Goal: Transaction & Acquisition: Book appointment/travel/reservation

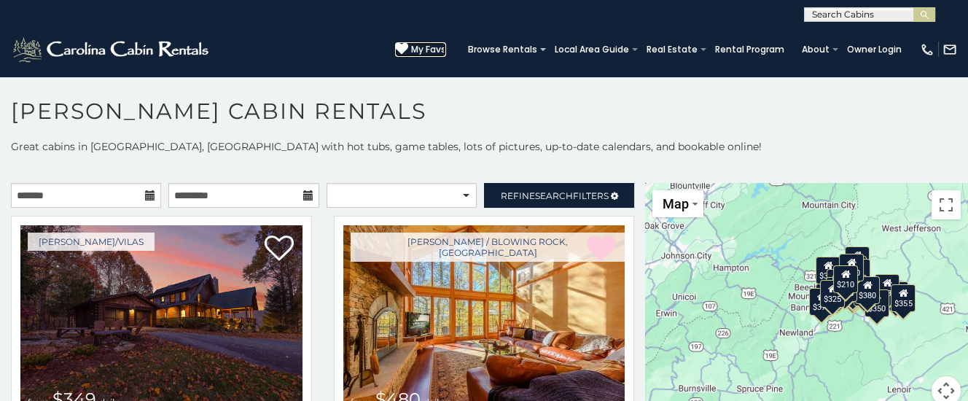
click at [445, 47] on span "My Favs" at bounding box center [428, 49] width 35 height 13
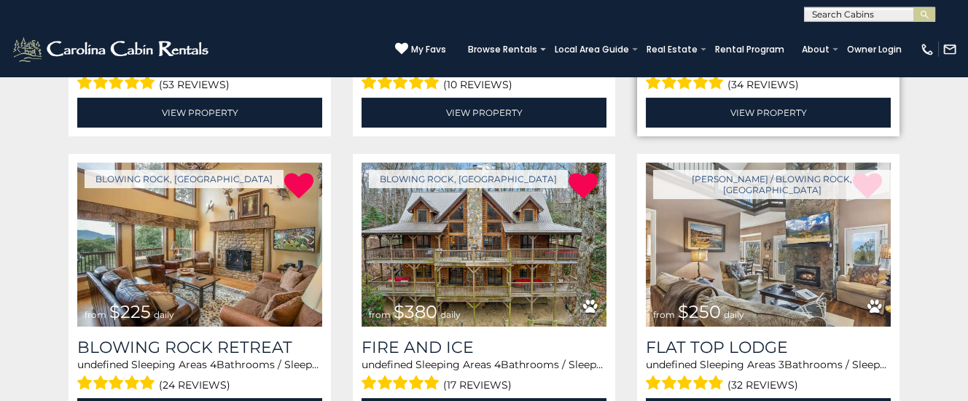
scroll to position [536, 0]
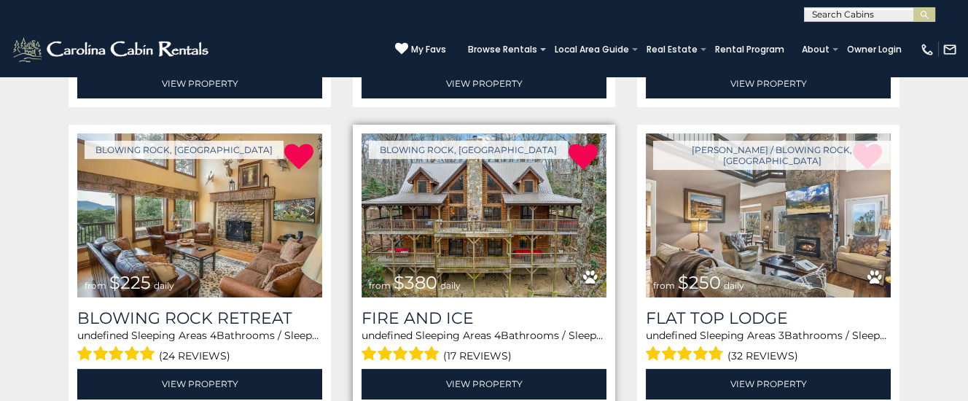
click at [488, 250] on img at bounding box center [484, 215] width 245 height 164
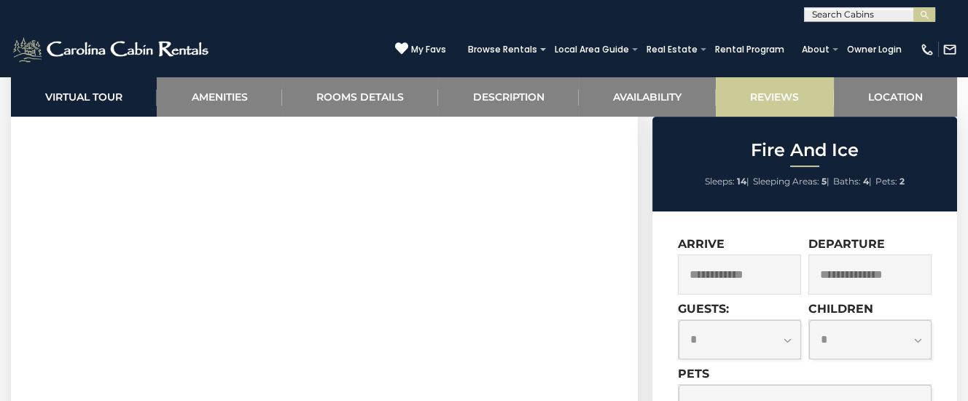
scroll to position [689, 0]
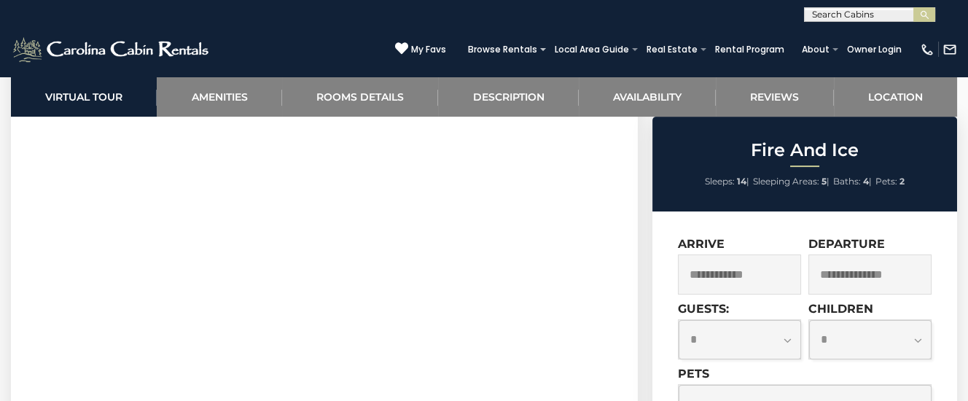
click at [747, 277] on input "text" at bounding box center [739, 274] width 123 height 40
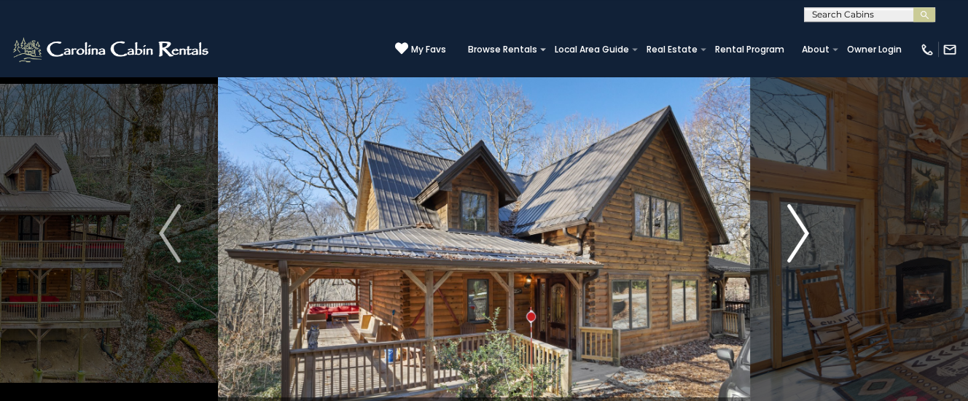
scroll to position [77, 0]
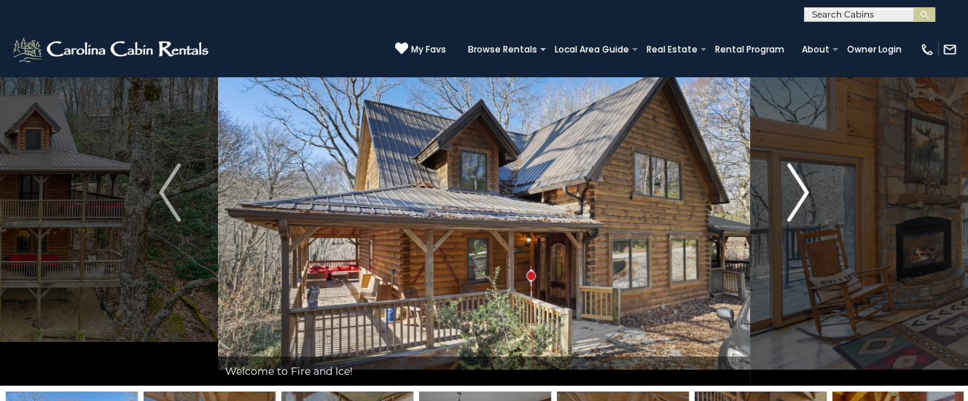
click at [800, 190] on img "Next" at bounding box center [798, 192] width 22 height 58
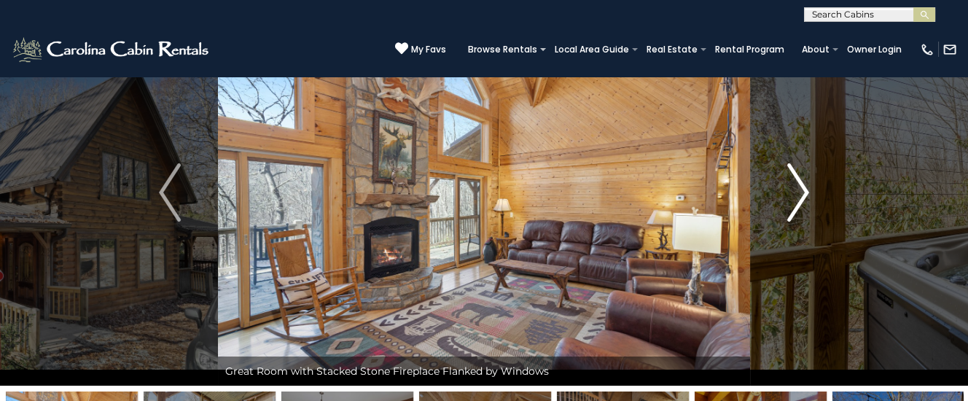
click at [801, 187] on img "Next" at bounding box center [798, 192] width 22 height 58
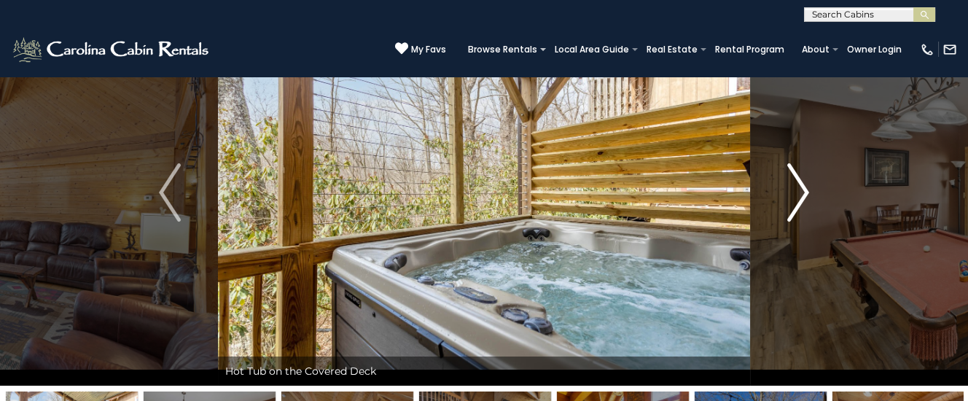
click at [801, 187] on img "Next" at bounding box center [798, 192] width 22 height 58
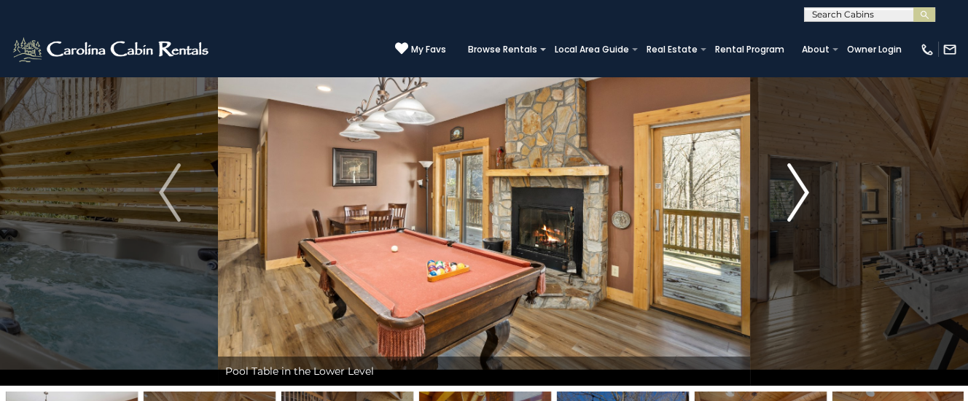
click at [801, 187] on img "Next" at bounding box center [798, 192] width 22 height 58
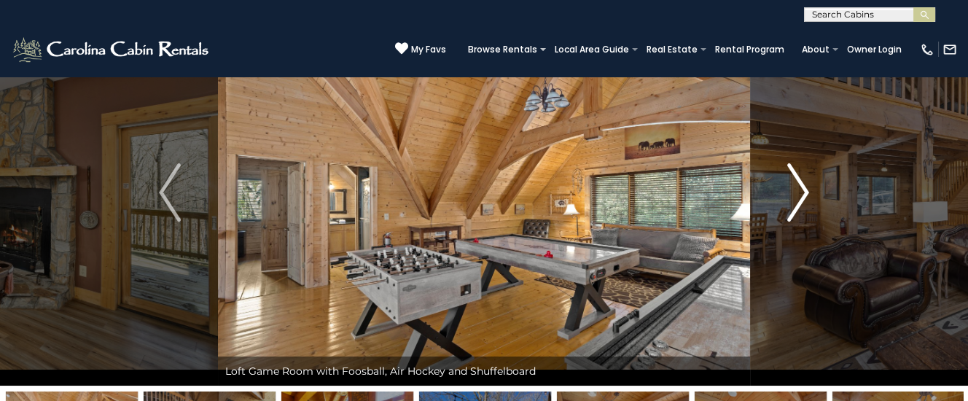
click at [801, 187] on img "Next" at bounding box center [798, 192] width 22 height 58
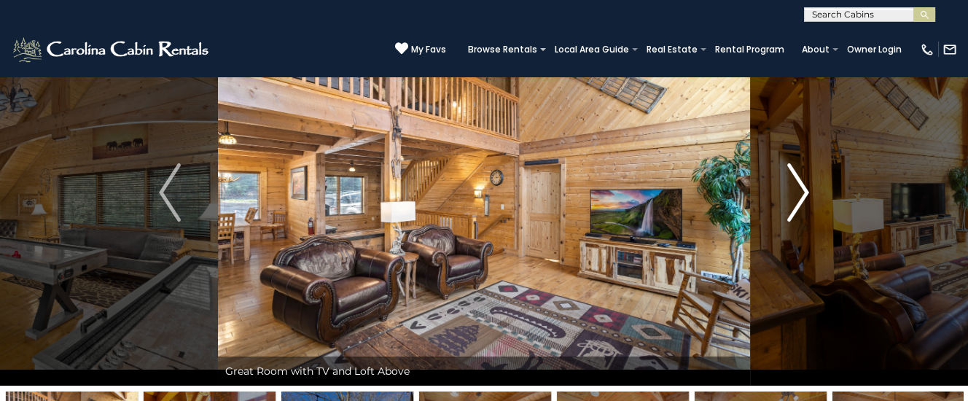
click at [801, 187] on img "Next" at bounding box center [798, 192] width 22 height 58
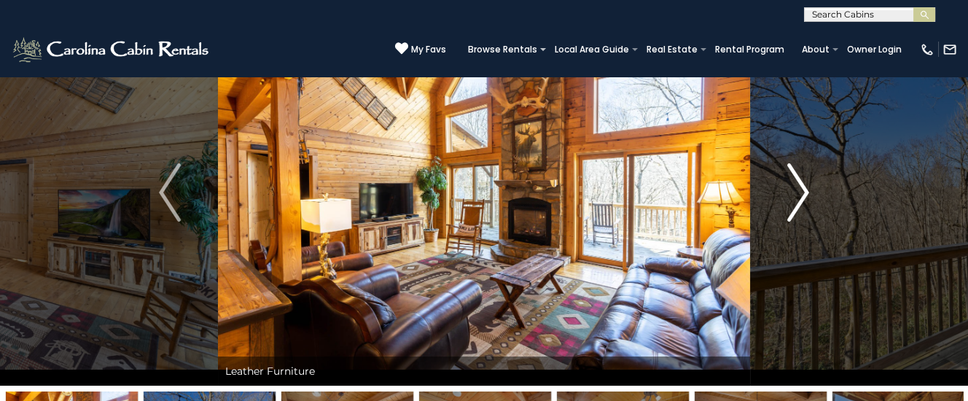
click at [801, 187] on img "Next" at bounding box center [798, 192] width 22 height 58
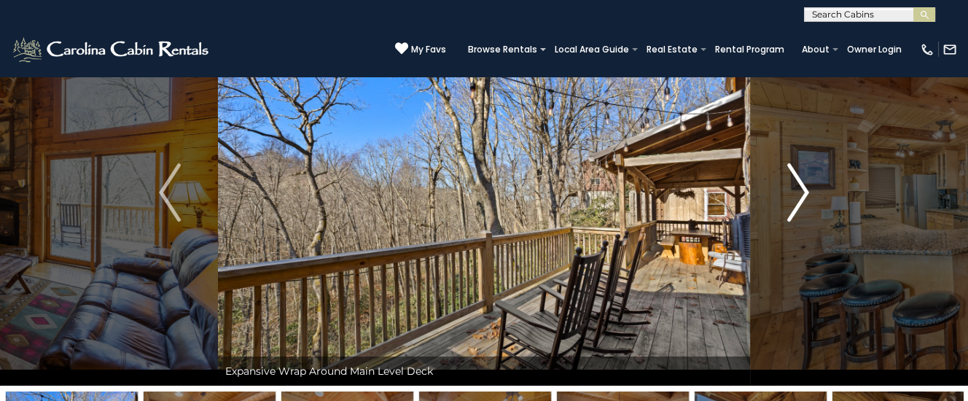
click at [801, 187] on img "Next" at bounding box center [798, 192] width 22 height 58
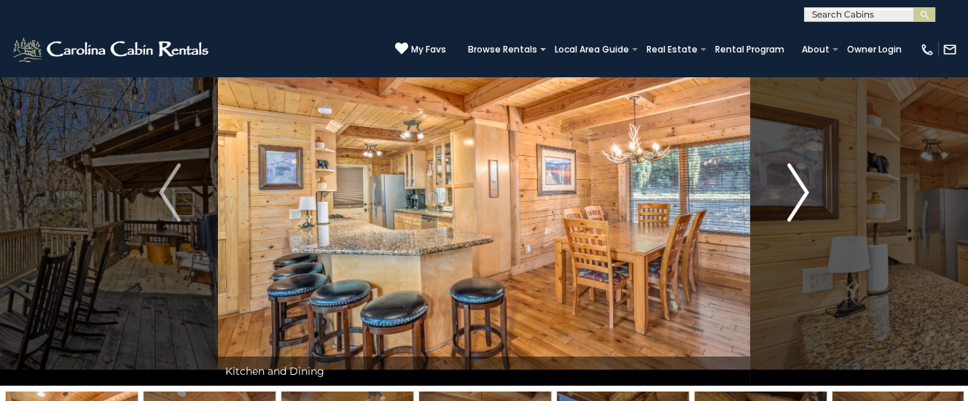
click at [801, 187] on img "Next" at bounding box center [798, 192] width 22 height 58
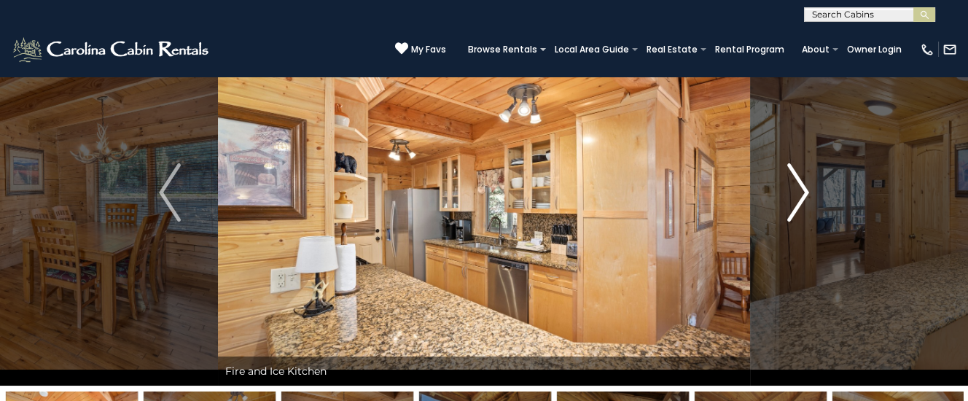
click at [801, 187] on img "Next" at bounding box center [798, 192] width 22 height 58
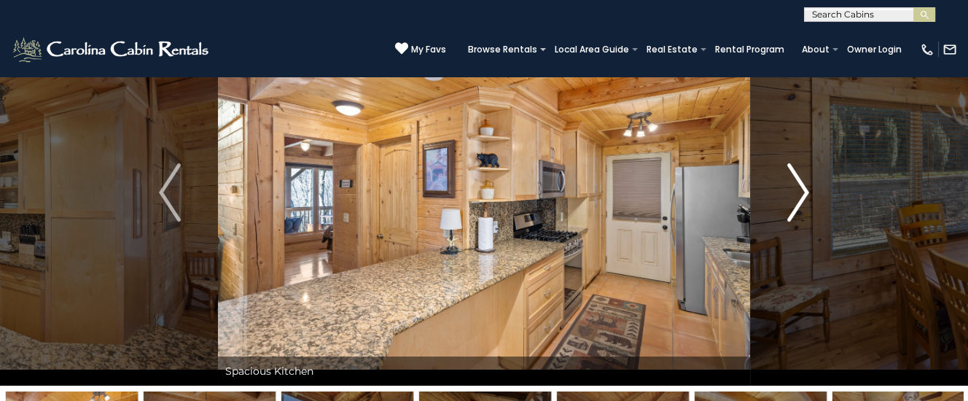
click at [801, 187] on img "Next" at bounding box center [798, 192] width 22 height 58
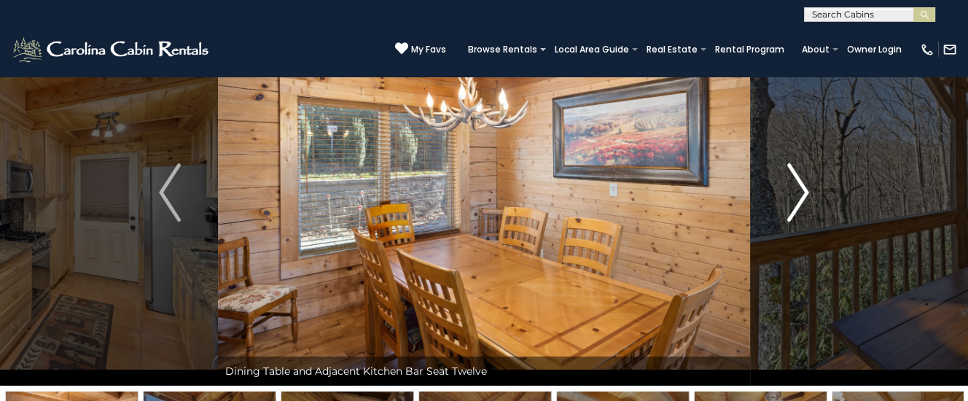
click at [801, 187] on img "Next" at bounding box center [798, 192] width 22 height 58
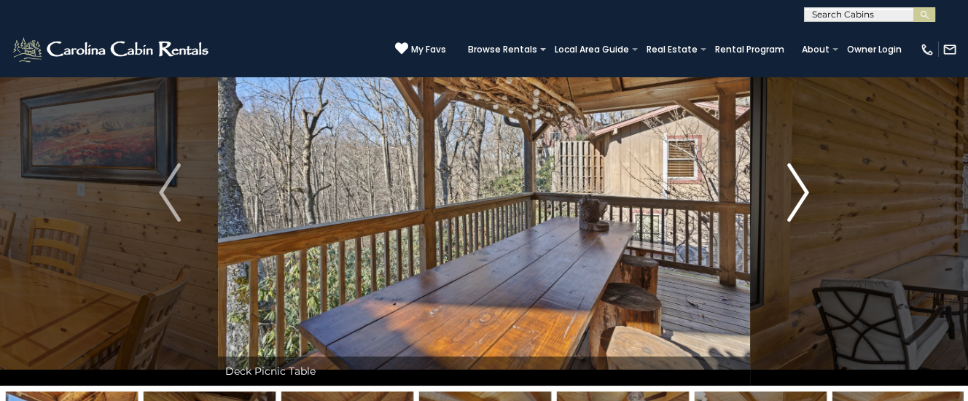
click at [801, 187] on img "Next" at bounding box center [798, 192] width 22 height 58
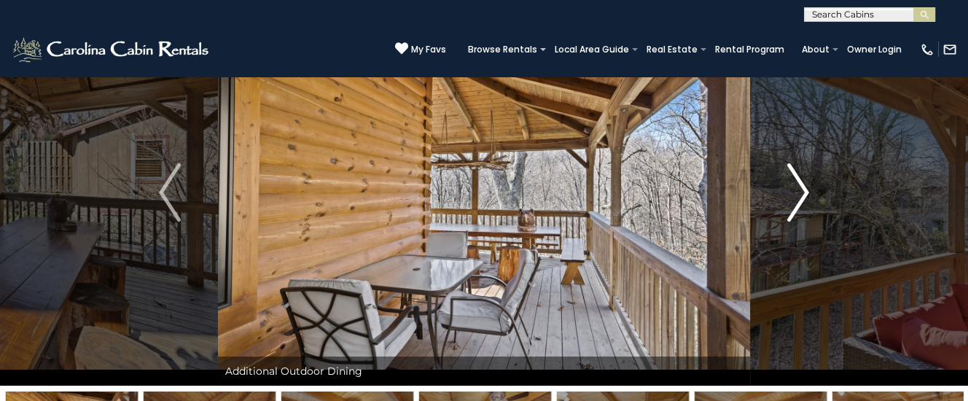
click at [801, 187] on img "Next" at bounding box center [798, 192] width 22 height 58
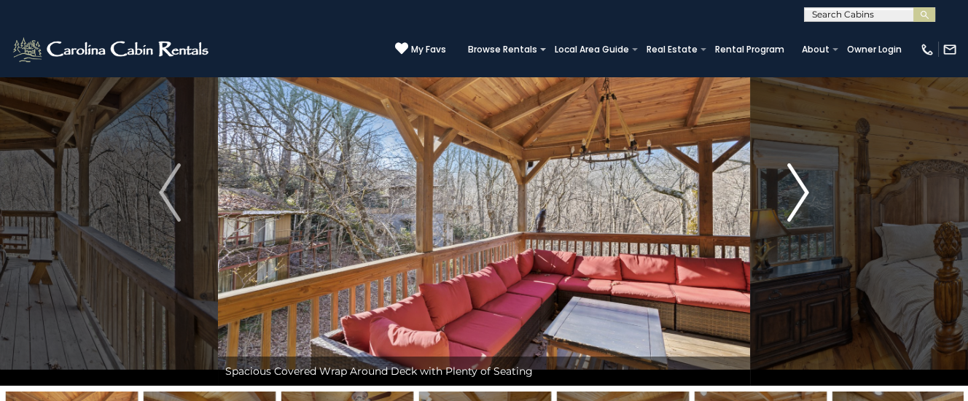
click at [801, 187] on img "Next" at bounding box center [798, 192] width 22 height 58
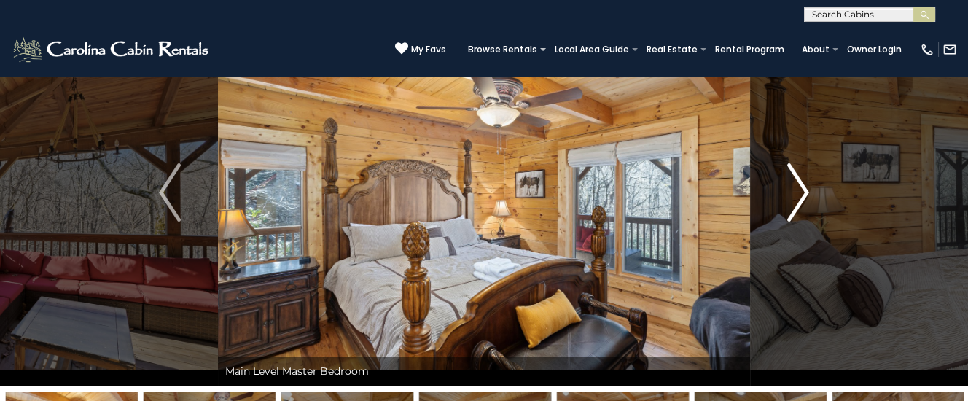
click at [801, 187] on img "Next" at bounding box center [798, 192] width 22 height 58
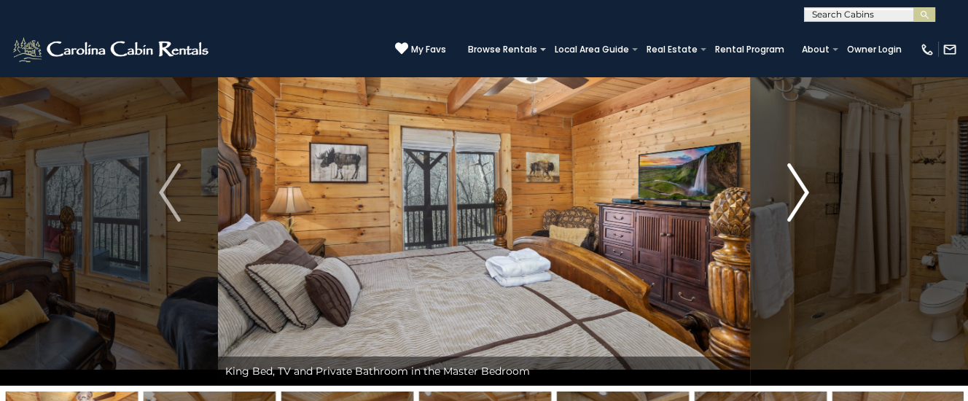
click at [801, 187] on img "Next" at bounding box center [798, 192] width 22 height 58
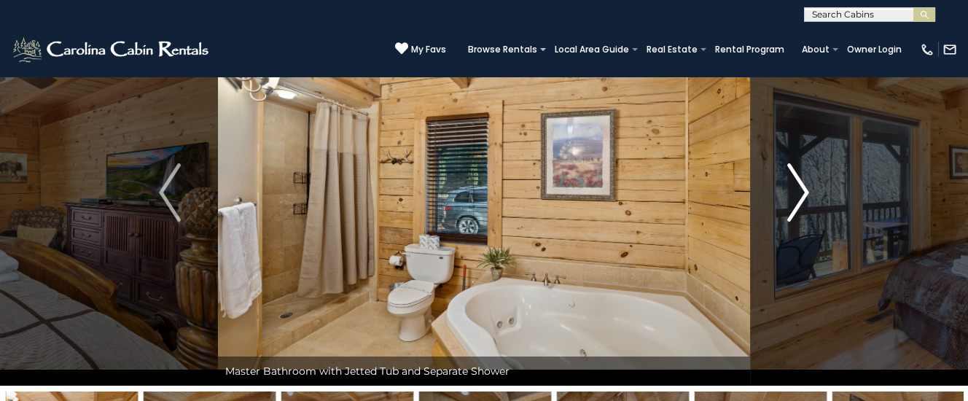
click at [801, 187] on img "Next" at bounding box center [798, 192] width 22 height 58
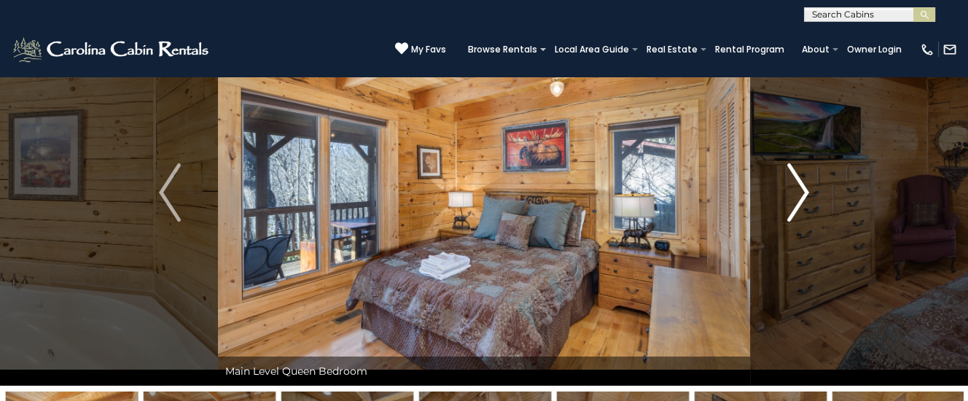
click at [800, 187] on img "Next" at bounding box center [798, 192] width 22 height 58
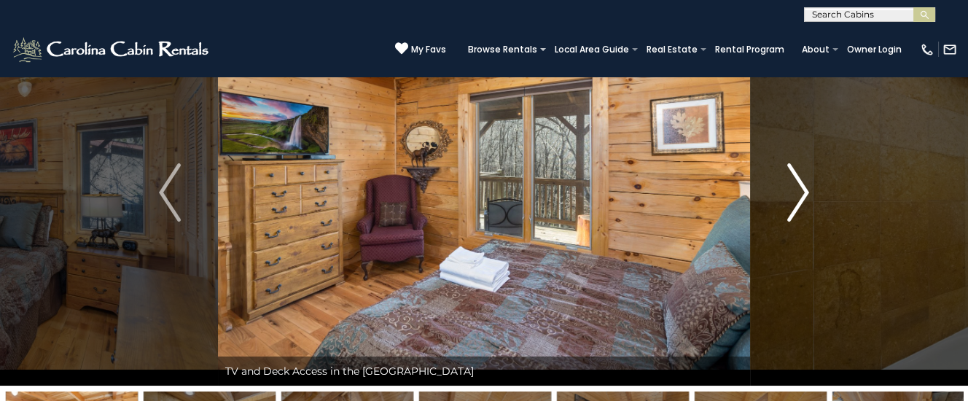
click at [800, 188] on img "Next" at bounding box center [798, 192] width 22 height 58
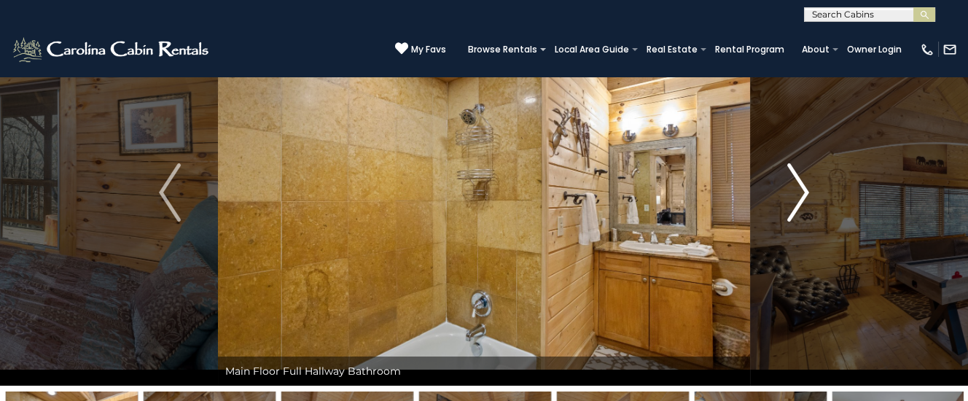
click at [800, 190] on img "Next" at bounding box center [798, 192] width 22 height 58
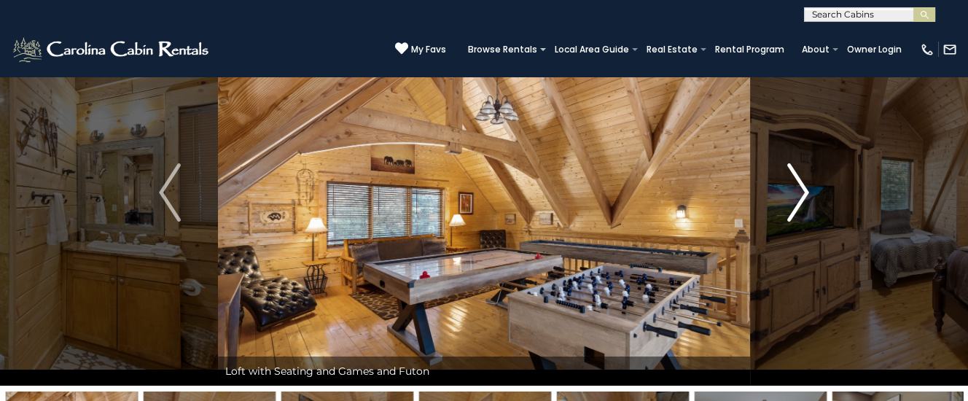
click at [800, 190] on img "Next" at bounding box center [798, 192] width 22 height 58
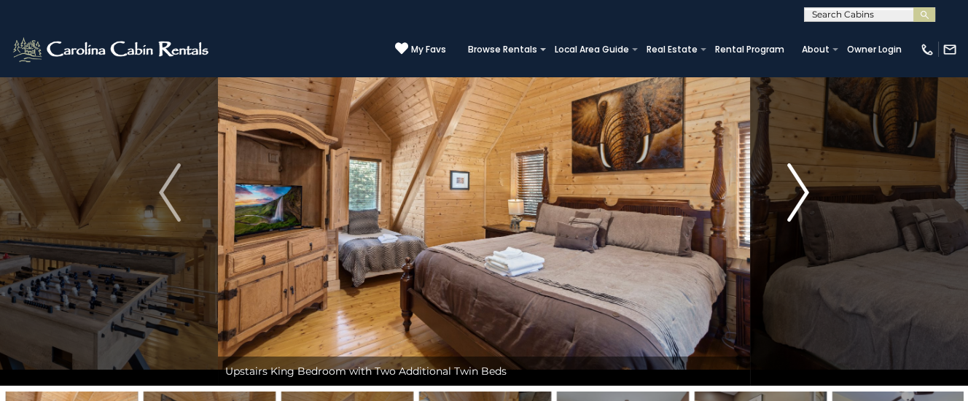
click at [800, 190] on img "Next" at bounding box center [798, 192] width 22 height 58
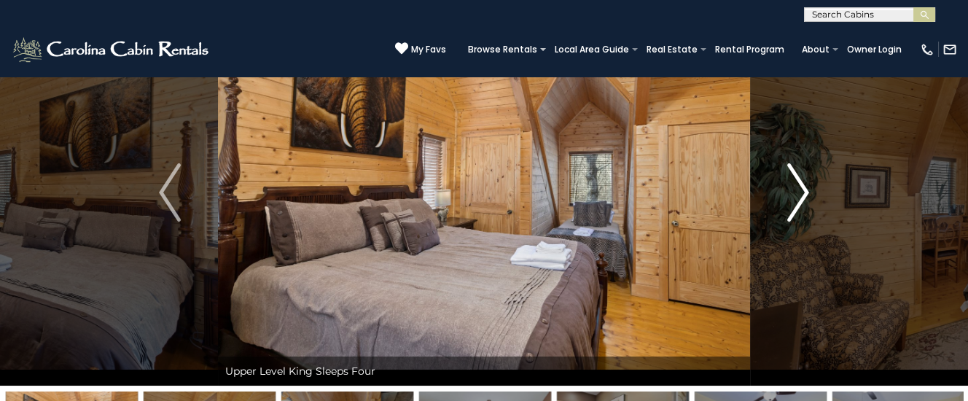
click at [800, 190] on img "Next" at bounding box center [798, 192] width 22 height 58
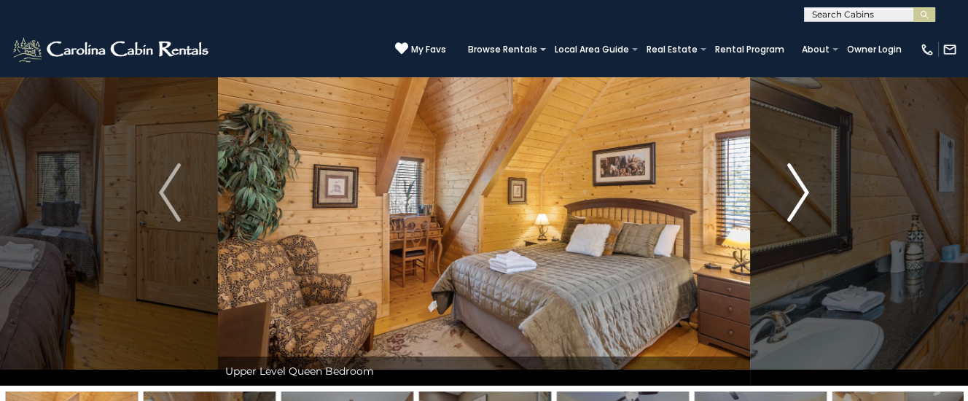
click at [800, 190] on img "Next" at bounding box center [798, 192] width 22 height 58
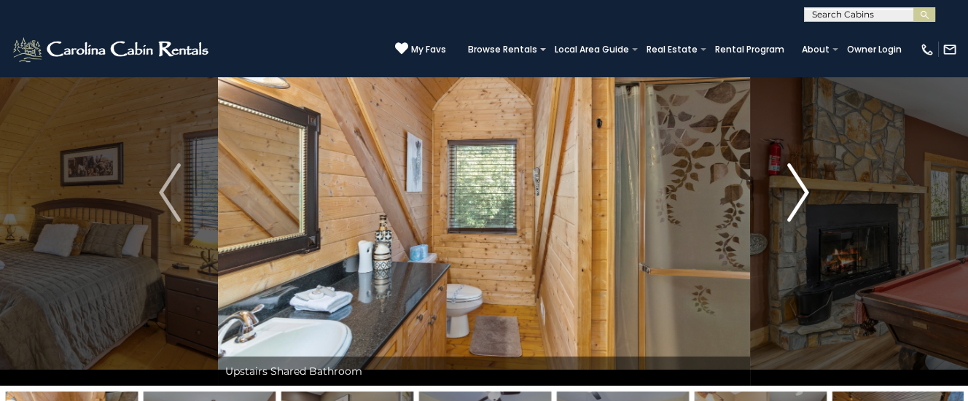
click at [800, 190] on img "Next" at bounding box center [798, 192] width 22 height 58
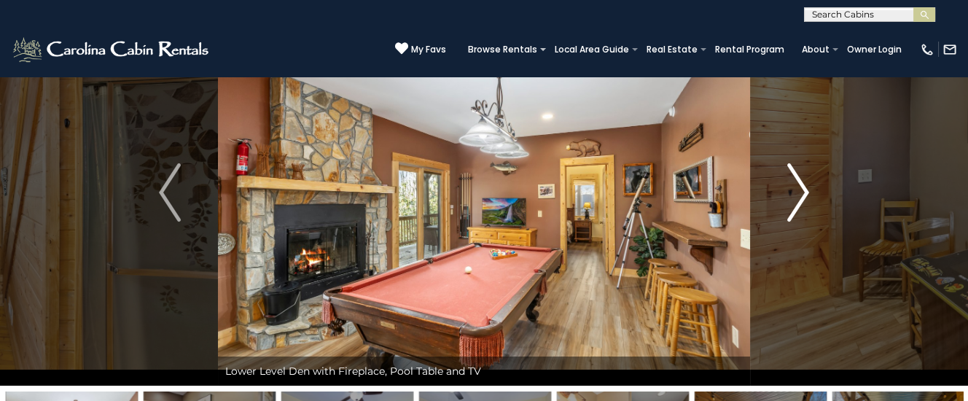
click at [800, 190] on img "Next" at bounding box center [798, 192] width 22 height 58
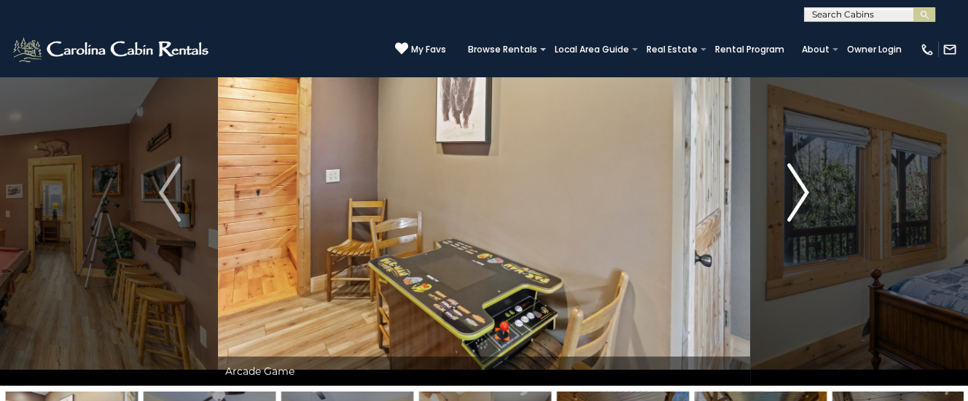
click at [800, 190] on img "Next" at bounding box center [798, 192] width 22 height 58
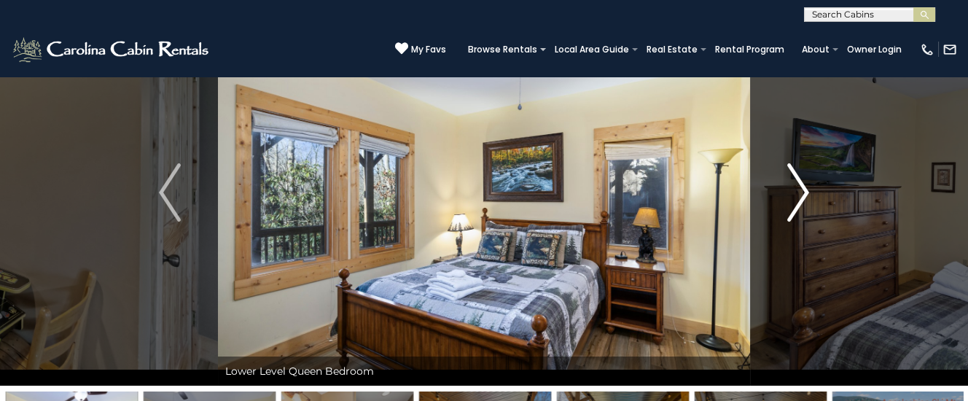
click at [800, 190] on img "Next" at bounding box center [798, 192] width 22 height 58
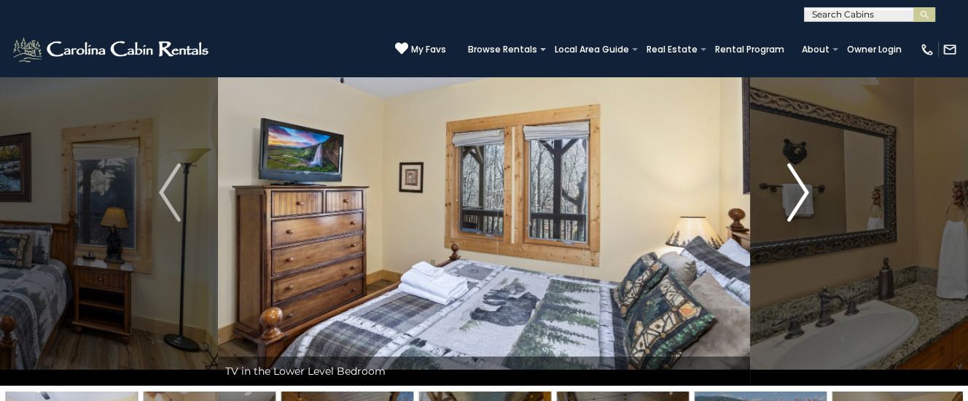
click at [800, 190] on img "Next" at bounding box center [798, 192] width 22 height 58
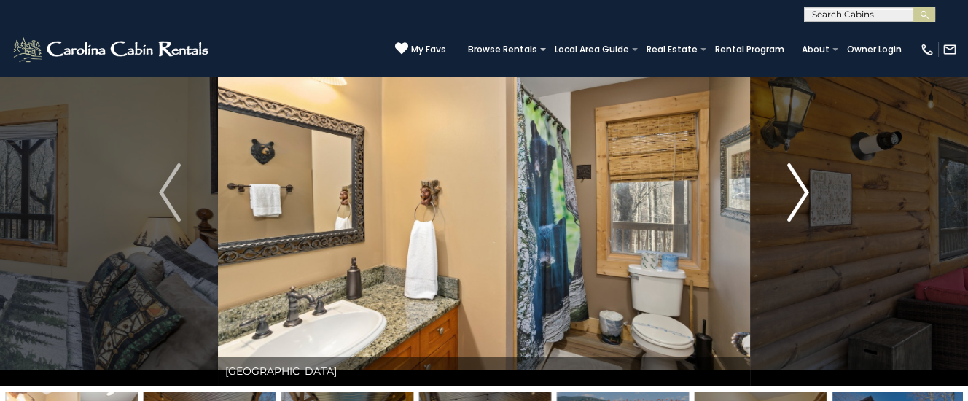
click at [800, 190] on img "Next" at bounding box center [798, 192] width 22 height 58
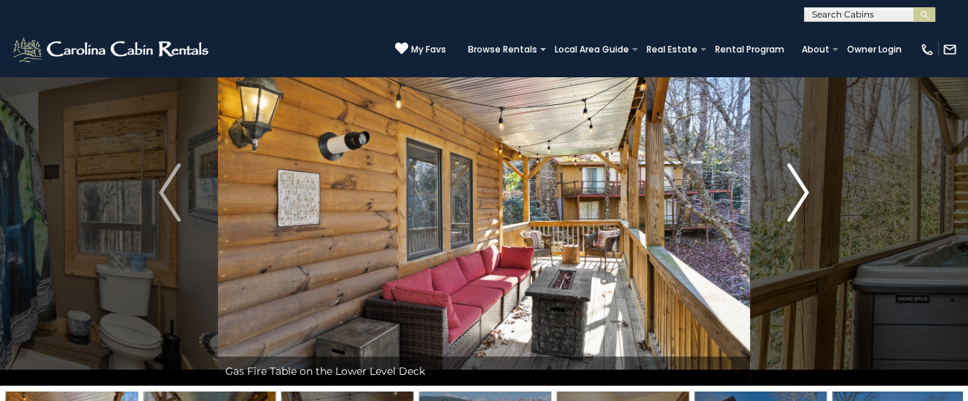
click at [800, 190] on img "Next" at bounding box center [798, 192] width 22 height 58
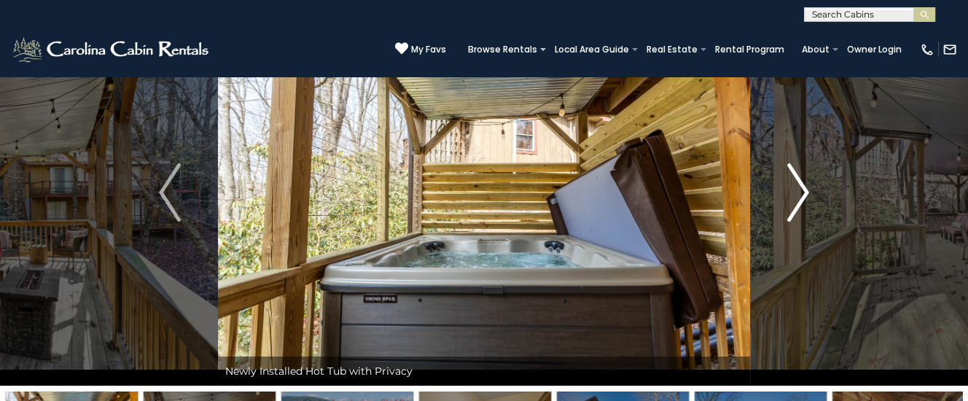
click at [800, 190] on img "Next" at bounding box center [798, 192] width 22 height 58
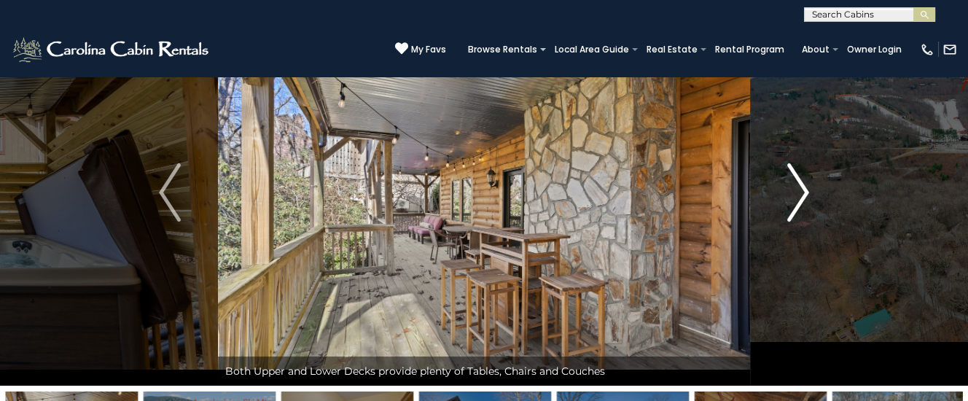
click at [800, 190] on img "Next" at bounding box center [798, 192] width 22 height 58
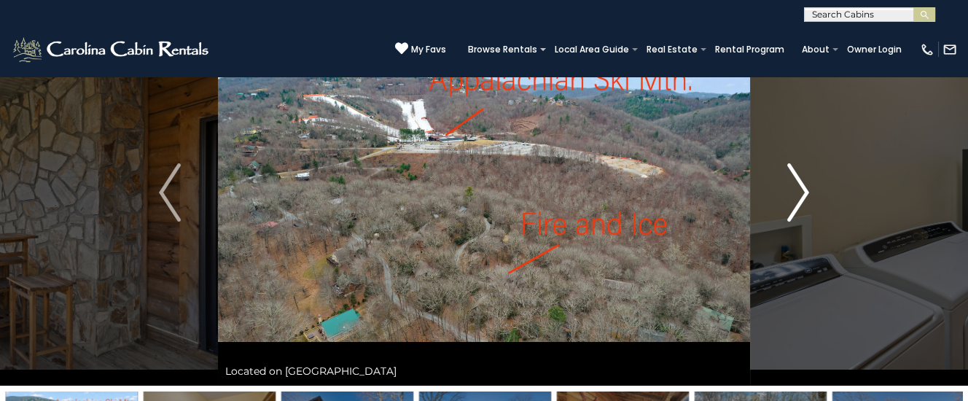
click at [800, 190] on img "Next" at bounding box center [798, 192] width 22 height 58
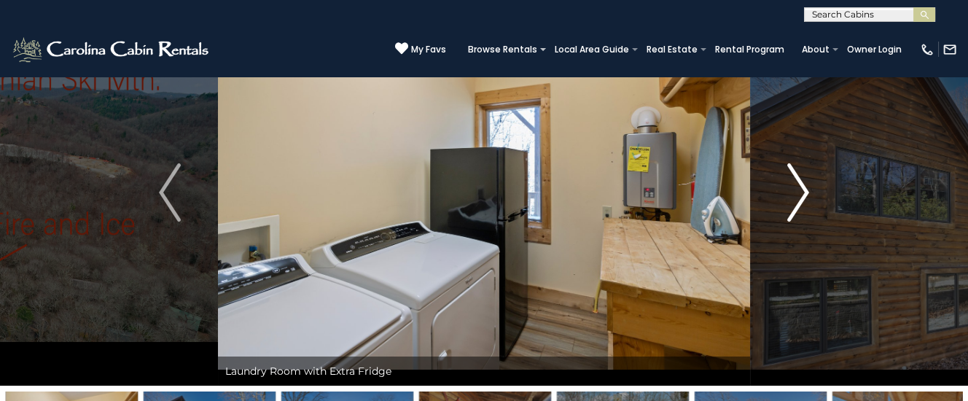
click at [800, 190] on img "Next" at bounding box center [798, 192] width 22 height 58
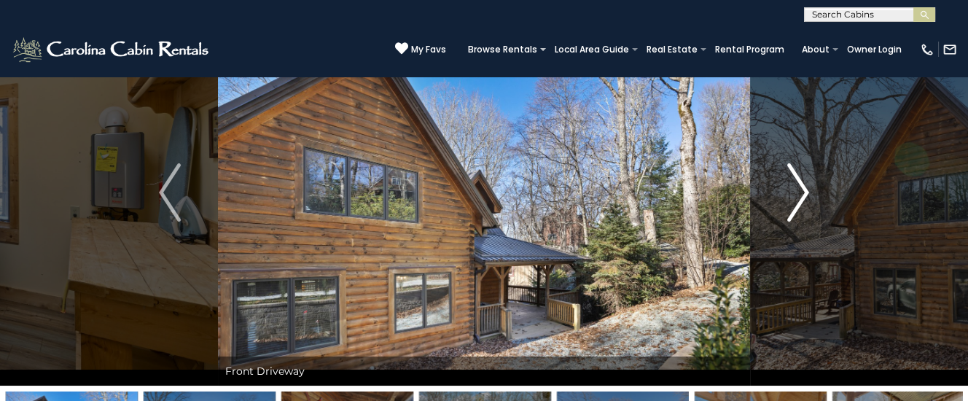
click at [800, 190] on img "Next" at bounding box center [798, 192] width 22 height 58
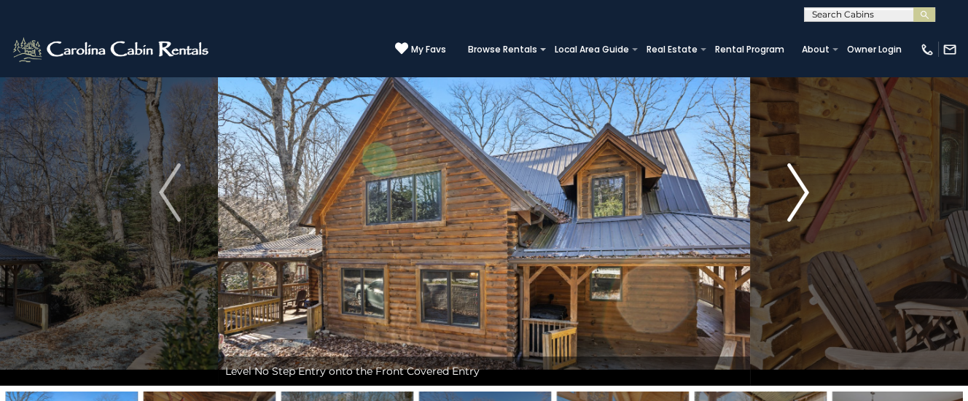
click at [800, 190] on img "Next" at bounding box center [798, 192] width 22 height 58
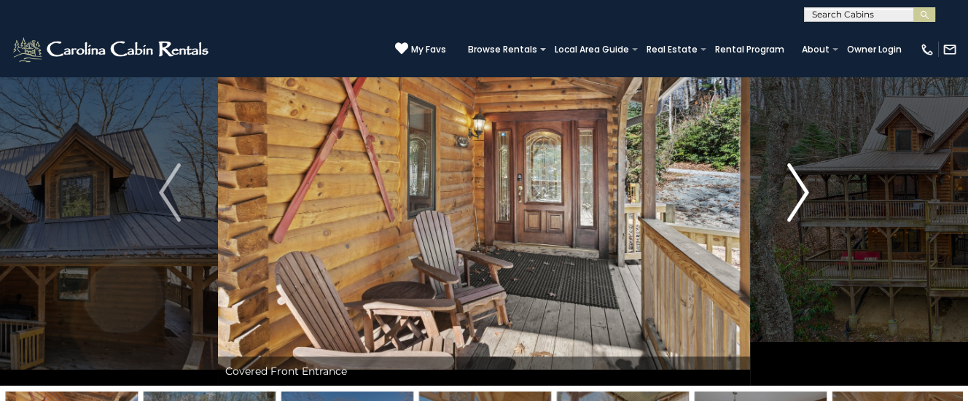
click at [800, 190] on img "Next" at bounding box center [798, 192] width 22 height 58
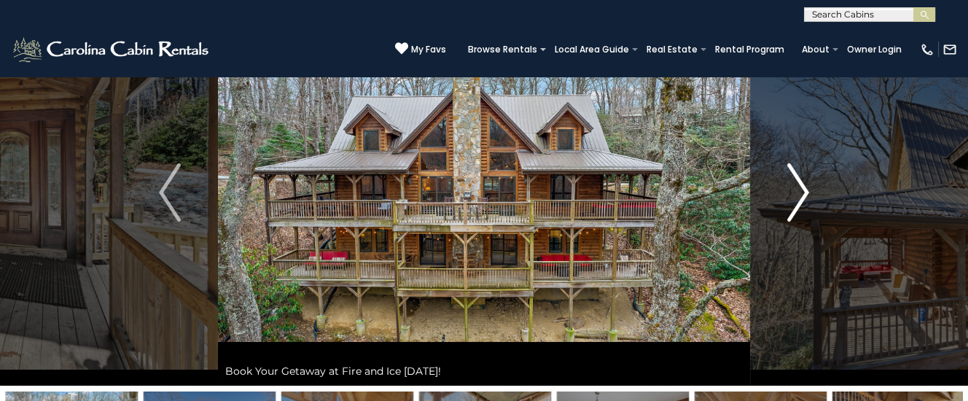
click at [800, 190] on img "Next" at bounding box center [798, 192] width 22 height 58
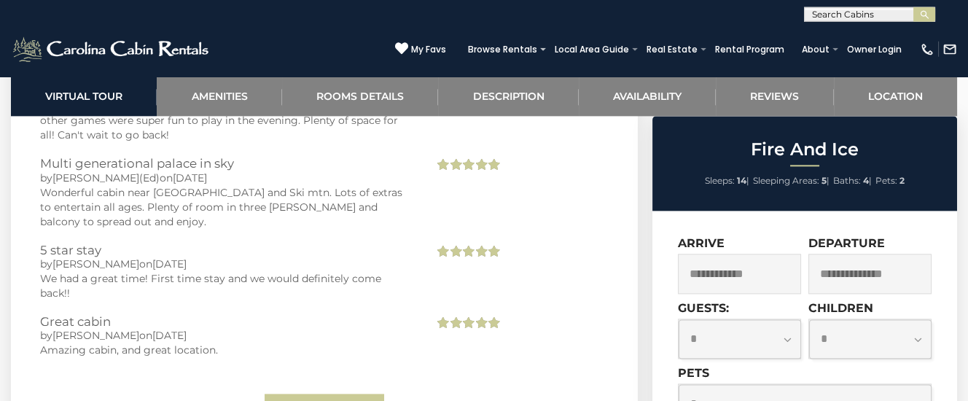
scroll to position [3444, 0]
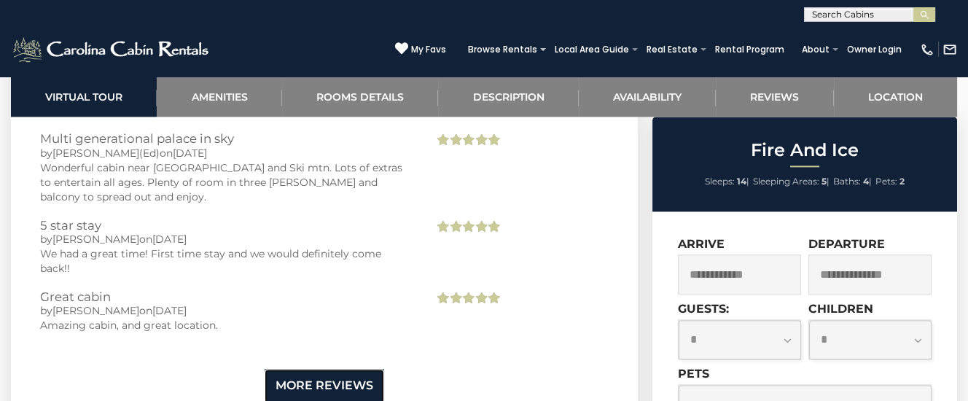
click at [332, 369] on link "More Reviews" at bounding box center [325, 386] width 120 height 34
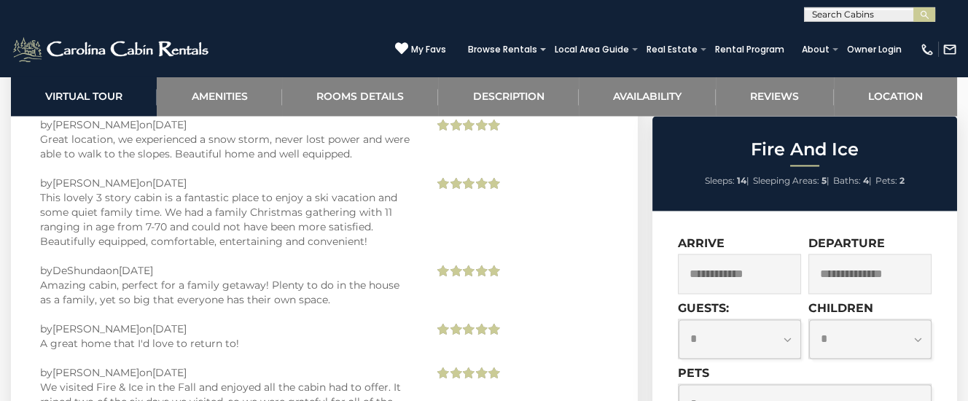
scroll to position [4133, 0]
